Goal: Find contact information: Find contact information

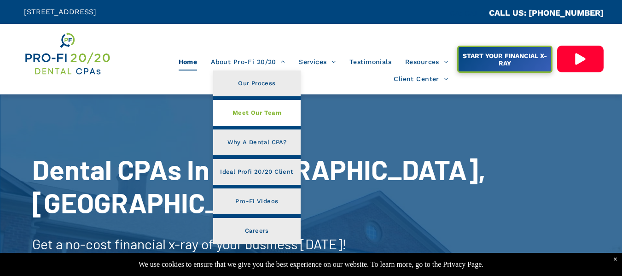
click at [259, 118] on span "Meet Our Team" at bounding box center [257, 113] width 49 height 12
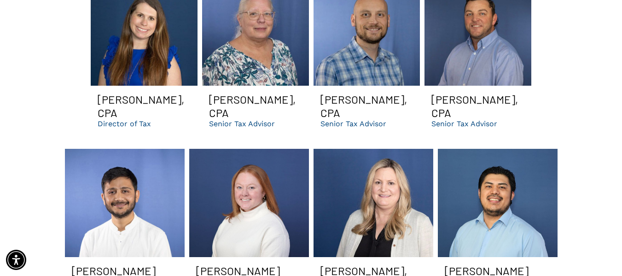
scroll to position [1289, 0]
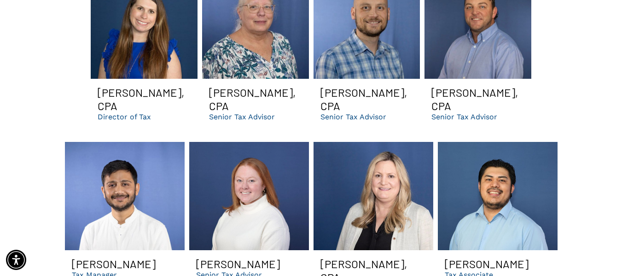
click at [259, 33] on link "Jamie smiling | Dental CPA firm in GA for bookkeeping, managerial accounting, t…" at bounding box center [255, 25] width 107 height 108
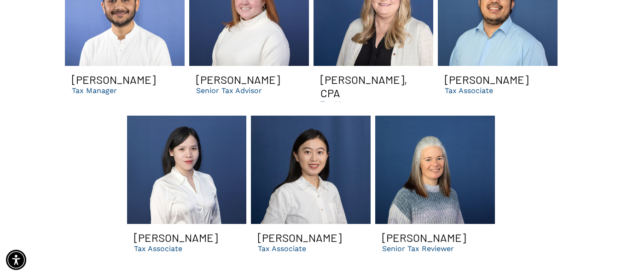
scroll to position [1381, 0]
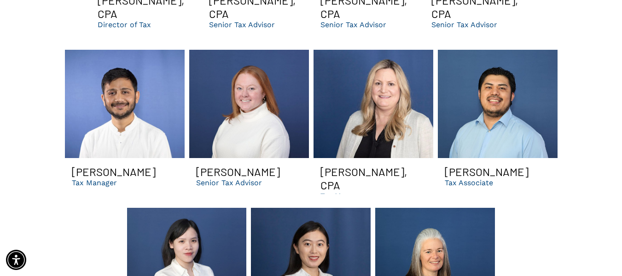
click at [277, 115] on link at bounding box center [249, 104] width 120 height 108
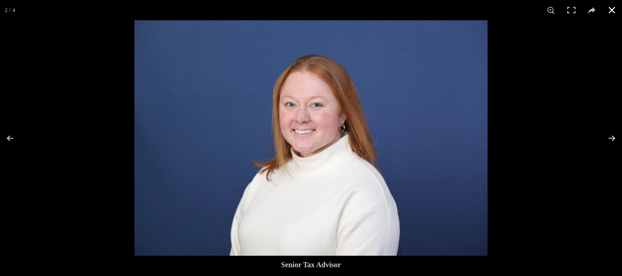
click at [607, 12] on button at bounding box center [612, 10] width 20 height 20
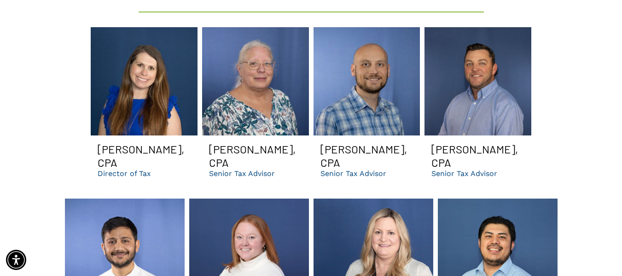
scroll to position [1197, 0]
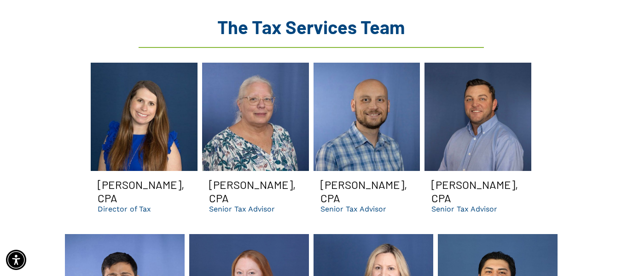
click at [462, 178] on h3 "Scott Johnson, CPA" at bounding box center [477, 191] width 93 height 27
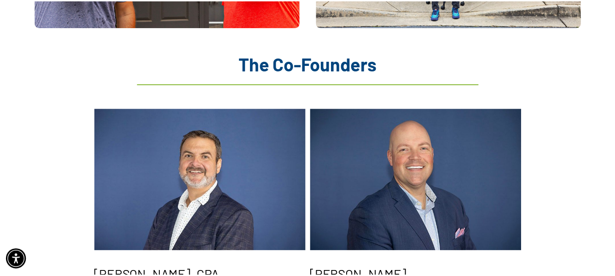
scroll to position [1059, 0]
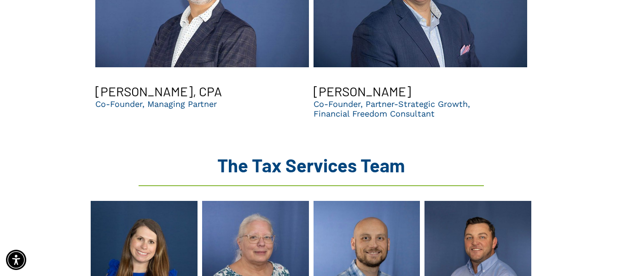
click at [128, 83] on h3 "Brent Saunier, CPA" at bounding box center [158, 91] width 127 height 16
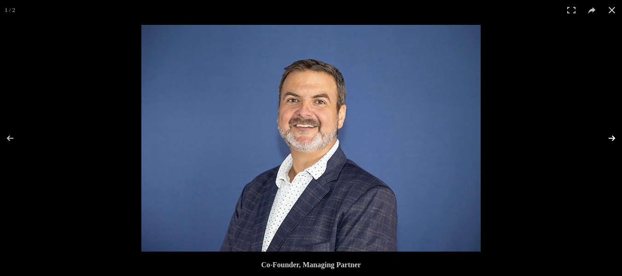
click at [600, 138] on button at bounding box center [606, 138] width 32 height 46
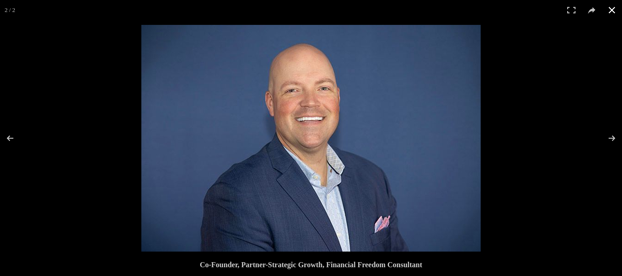
click at [615, 12] on button at bounding box center [612, 10] width 20 height 20
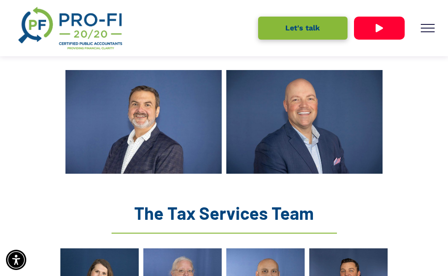
scroll to position [943, 0]
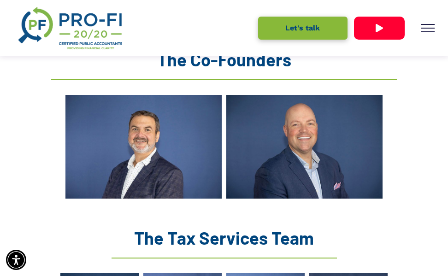
click at [273, 118] on link "A man in a suit and tie is smiling for the camera." at bounding box center [304, 147] width 156 height 104
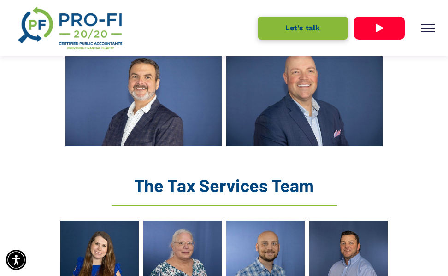
scroll to position [989, 0]
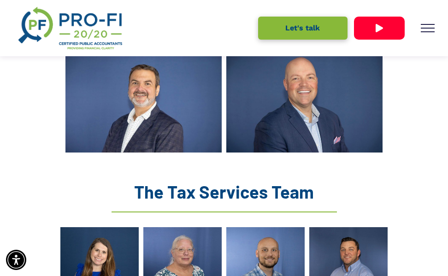
click at [186, 227] on link "Jamie smiling | Dental CPA firm in GA for bookkeeping, managerial accounting, t…" at bounding box center [182, 260] width 78 height 67
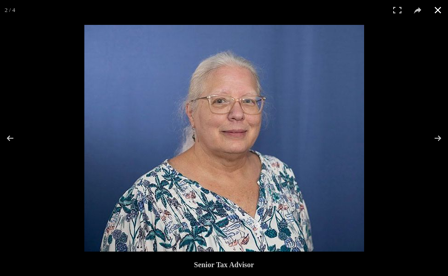
click at [436, 12] on button at bounding box center [437, 10] width 20 height 20
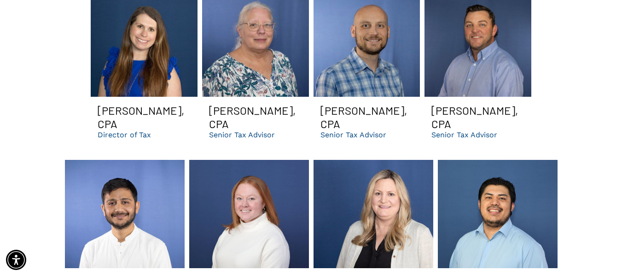
scroll to position [1194, 0]
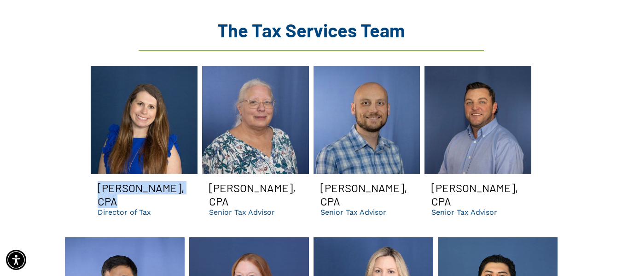
copy h3 "Michelle Lafrinere"
drag, startPoint x: 86, startPoint y: 174, endPoint x: 182, endPoint y: 176, distance: 96.3
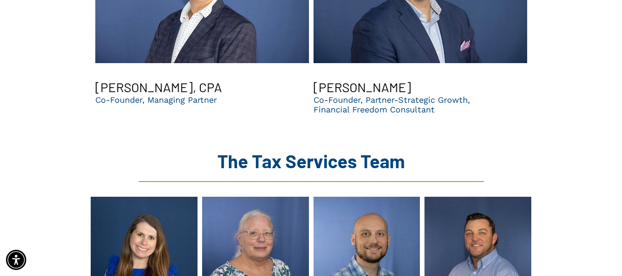
scroll to position [964, 0]
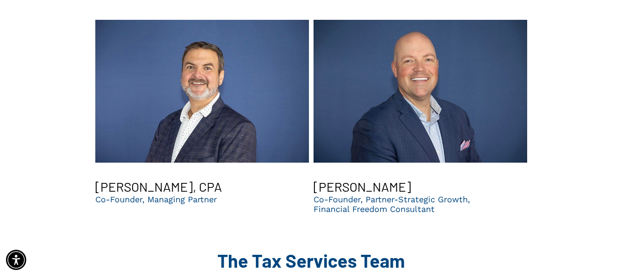
drag, startPoint x: 0, startPoint y: 116, endPoint x: 0, endPoint y: 198, distance: 82.4
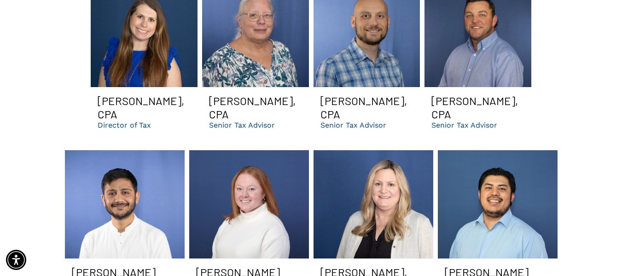
scroll to position [1286, 0]
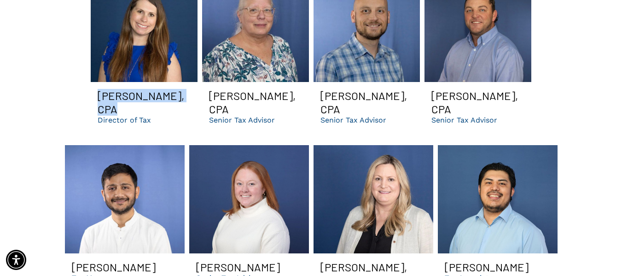
drag, startPoint x: 89, startPoint y: 81, endPoint x: 181, endPoint y: 76, distance: 92.2
click at [181, 76] on div "Michelle Lafrinere, CPA Director of Tax" at bounding box center [143, 52] width 111 height 162
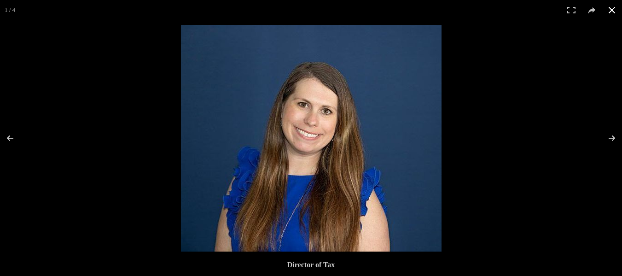
click at [618, 7] on button at bounding box center [612, 10] width 20 height 20
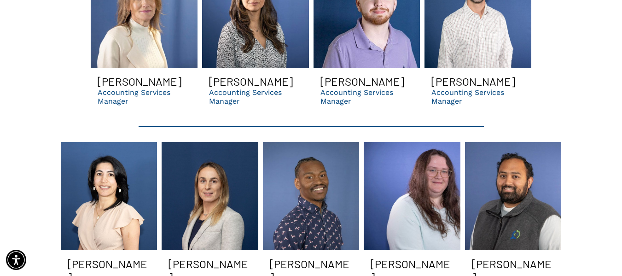
scroll to position [2069, 0]
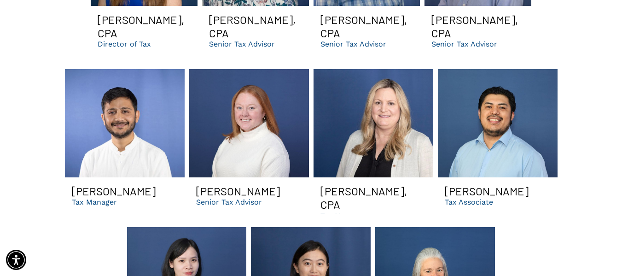
scroll to position [1378, 0]
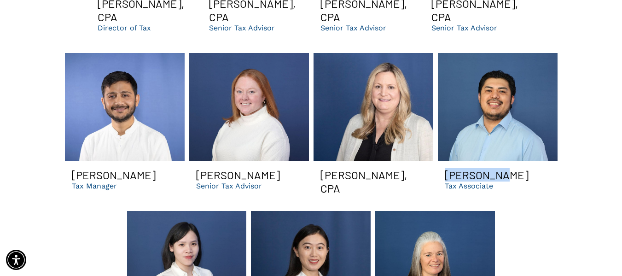
copy h3 "Omar Lopez"
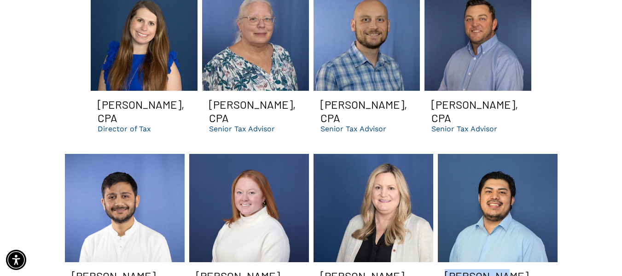
scroll to position [1240, 0]
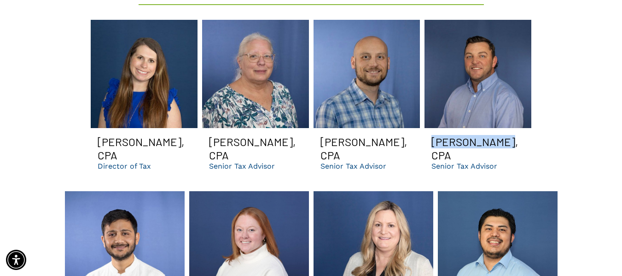
copy h3 "Scott Johnson"
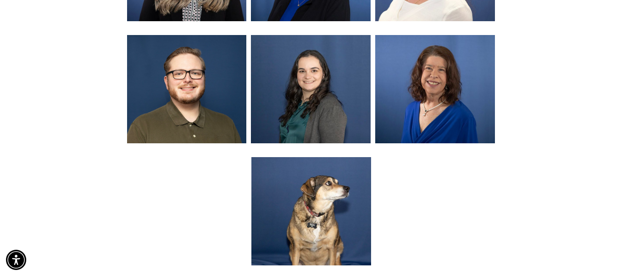
scroll to position [2851, 0]
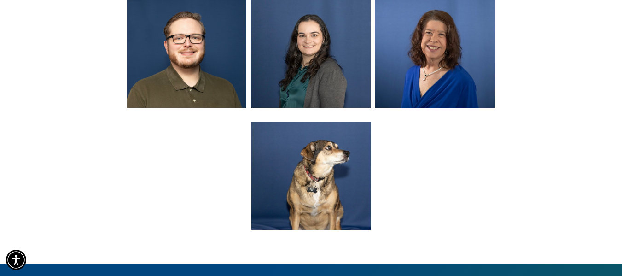
click at [233, 41] on link at bounding box center [187, 54] width 120 height 108
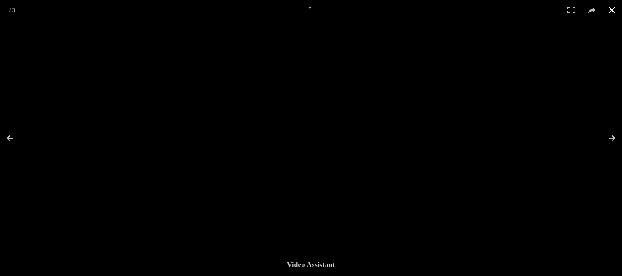
click at [614, 7] on button at bounding box center [612, 10] width 20 height 20
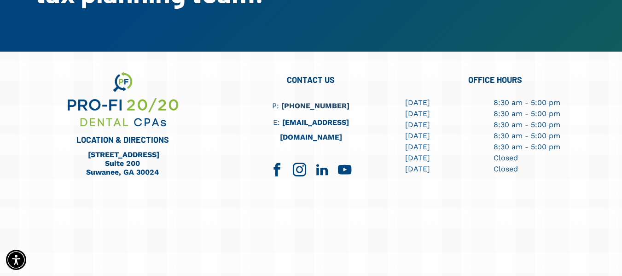
scroll to position [3266, 0]
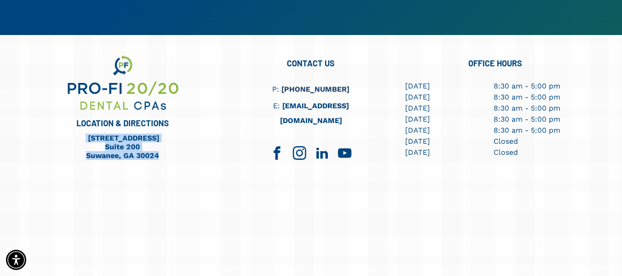
drag, startPoint x: 60, startPoint y: 119, endPoint x: 164, endPoint y: 140, distance: 106.2
click at [164, 140] on div "LOCATION & DIRECTIONS 790 Peachtree Industrial Blvd. Suite 200 Suwanee, GA 30024" at bounding box center [127, 163] width 184 height 220
copy div "790 Peachtree Industrial Blvd. Suite 200 Suwanee, GA 30024"
